Goal: Task Accomplishment & Management: Manage account settings

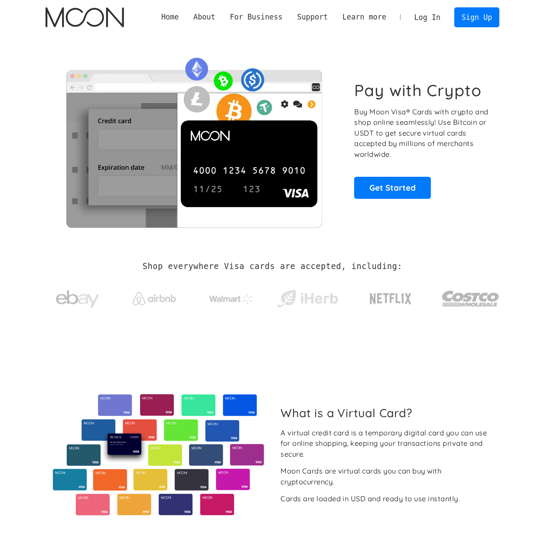
click at [435, 17] on link "Log In" at bounding box center [427, 17] width 41 height 19
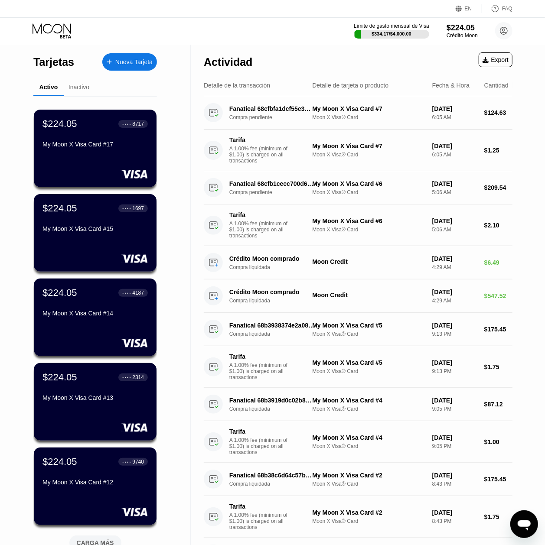
click at [322, 170] on div "Tarifa A 1.00% fee (minimum of $1.00) is charged on all transactions My Moon X …" at bounding box center [358, 151] width 309 height 42
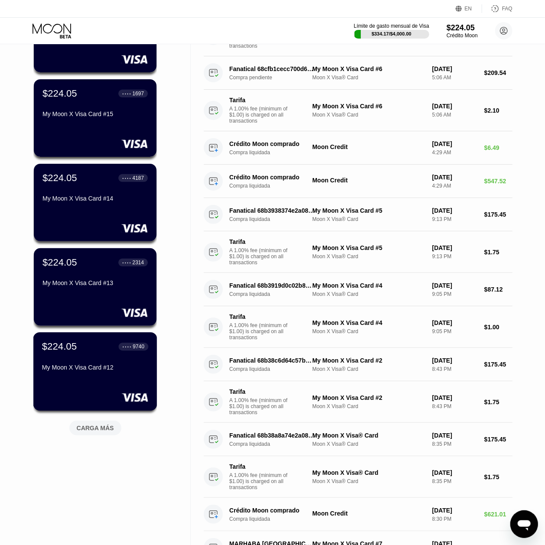
scroll to position [115, 0]
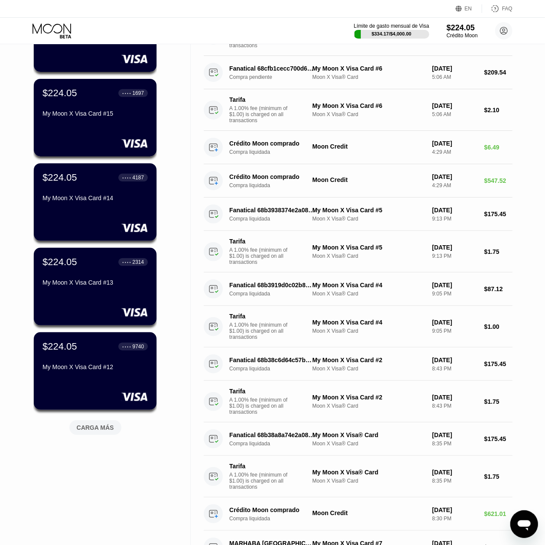
click at [103, 432] on div "CARGA MÁS" at bounding box center [95, 428] width 37 height 8
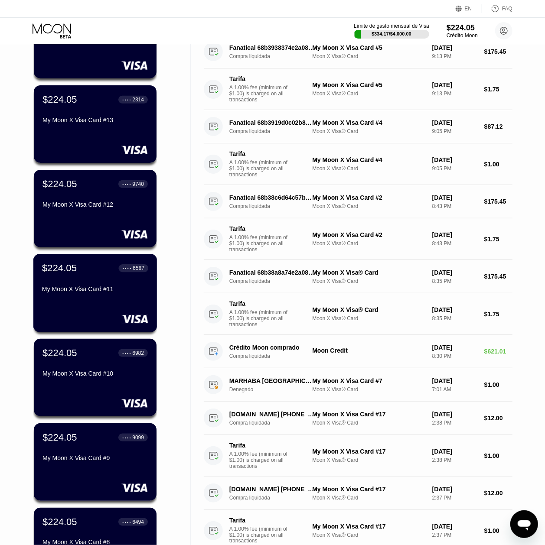
scroll to position [520, 0]
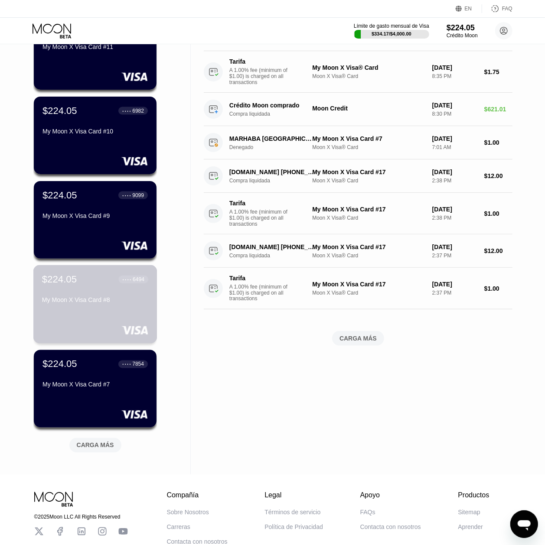
click at [91, 321] on div "$224.05 ● ● ● ● 6494 My Moon X Visa Card #8" at bounding box center [95, 304] width 124 height 78
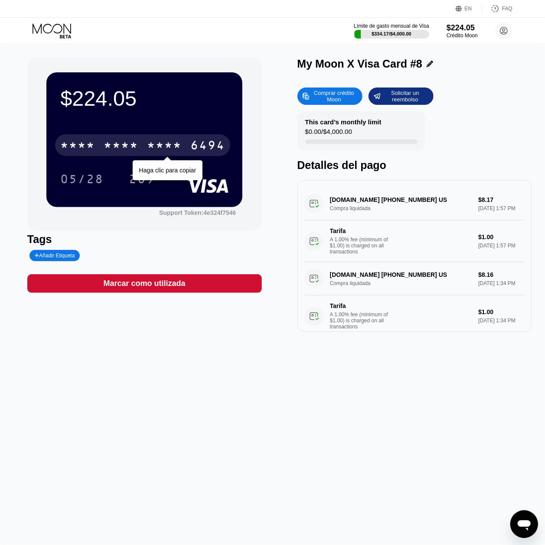
click at [182, 142] on div "* * * * * * * * * * * * 6494" at bounding box center [142, 145] width 175 height 22
click at [146, 149] on div "4513 6500 2638 6494" at bounding box center [142, 145] width 175 height 22
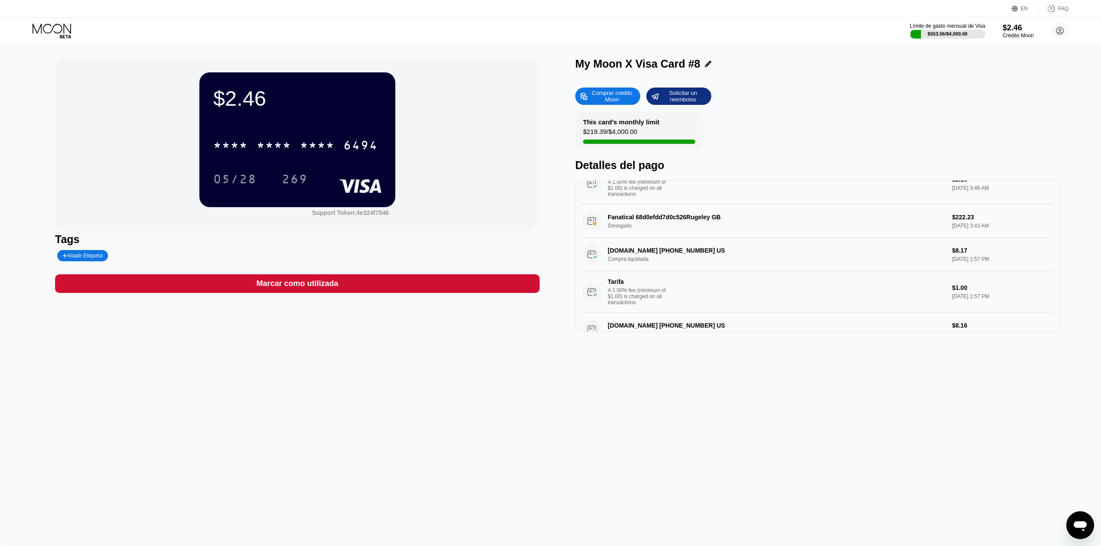
scroll to position [53, 0]
